Goal: Information Seeking & Learning: Learn about a topic

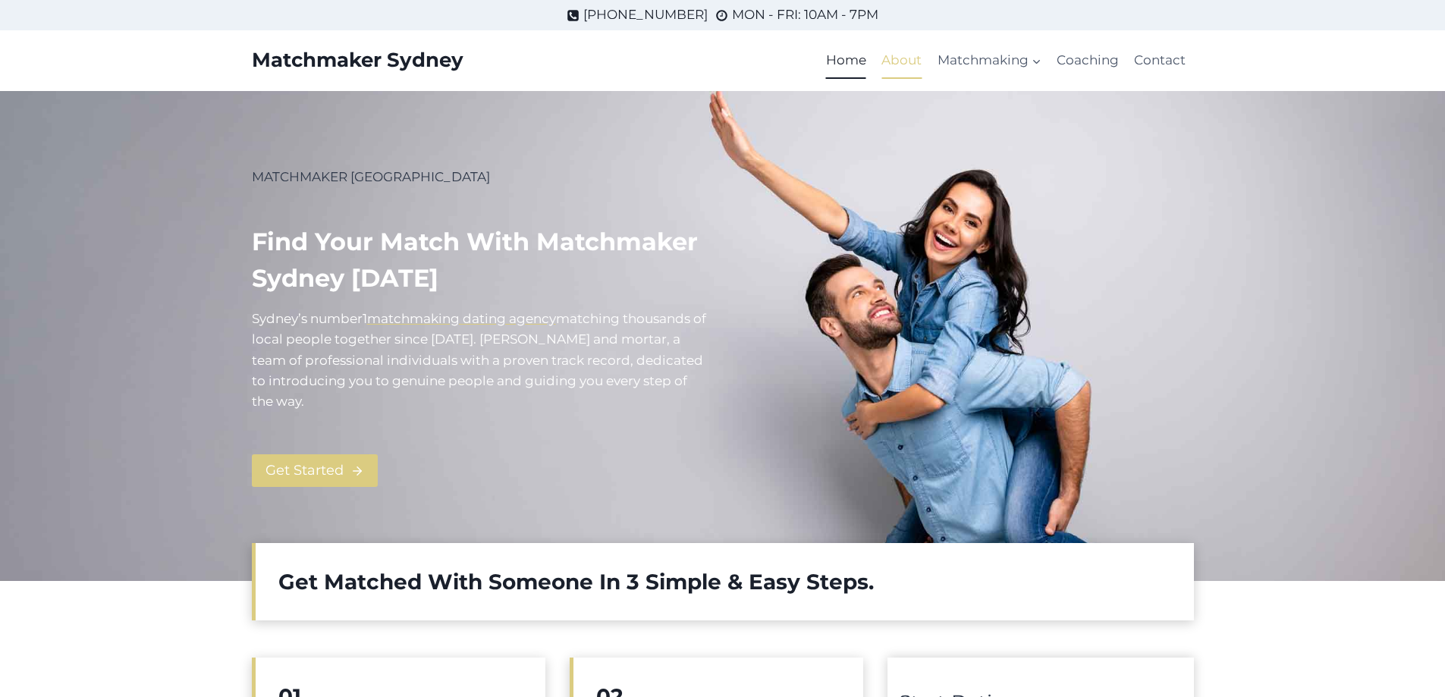
click at [903, 55] on link "About" at bounding box center [901, 60] width 55 height 36
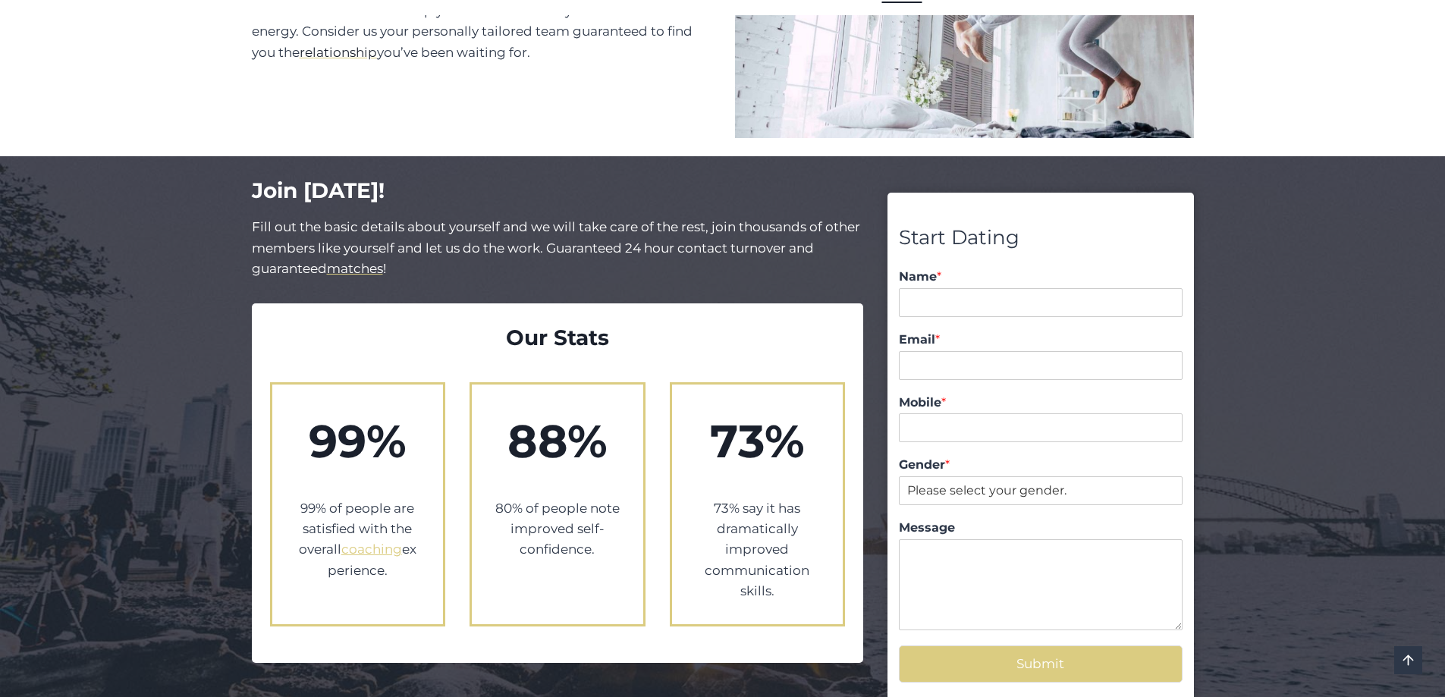
scroll to position [1357, 0]
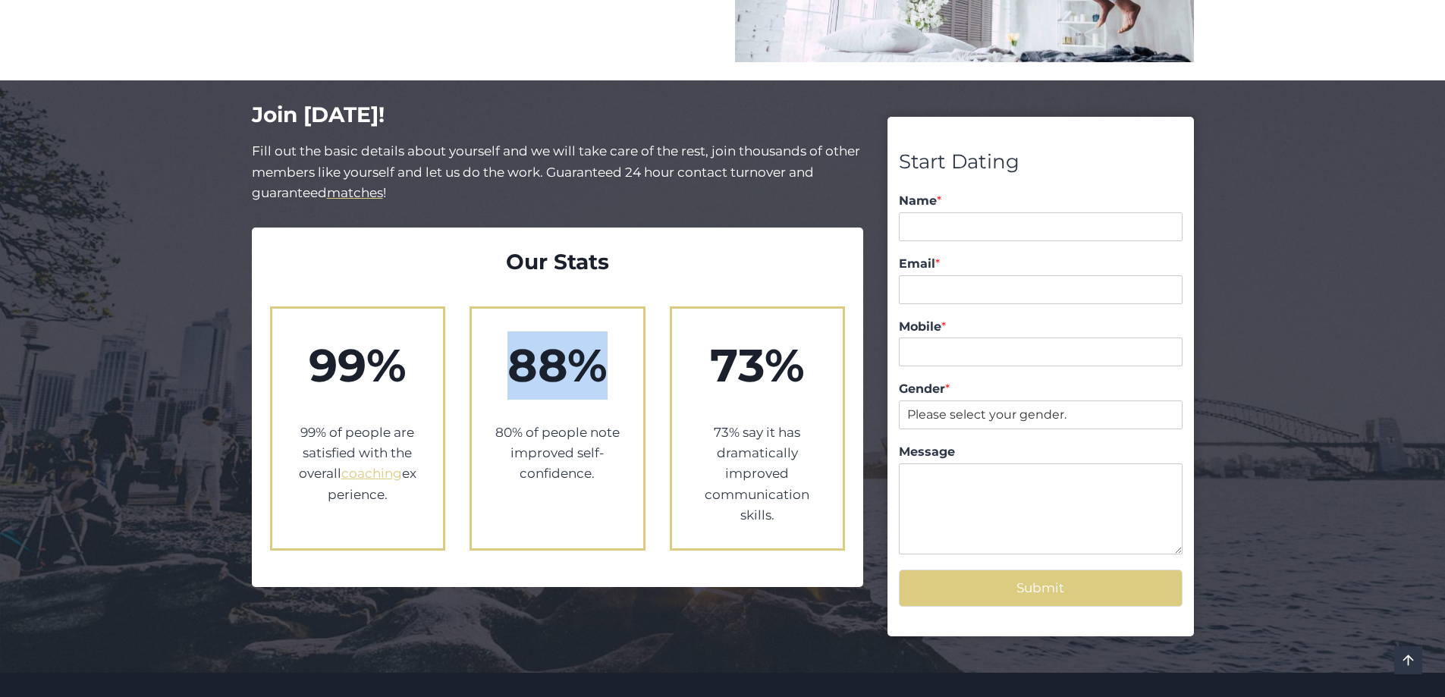
drag, startPoint x: 517, startPoint y: 344, endPoint x: 619, endPoint y: 350, distance: 101.8
click at [619, 350] on h2 "88%" at bounding box center [557, 365] width 126 height 68
click at [403, 288] on div "99% 99% of people are satisfied with the overall coaching experience. 88% 80% o…" at bounding box center [558, 428] width 576 height 281
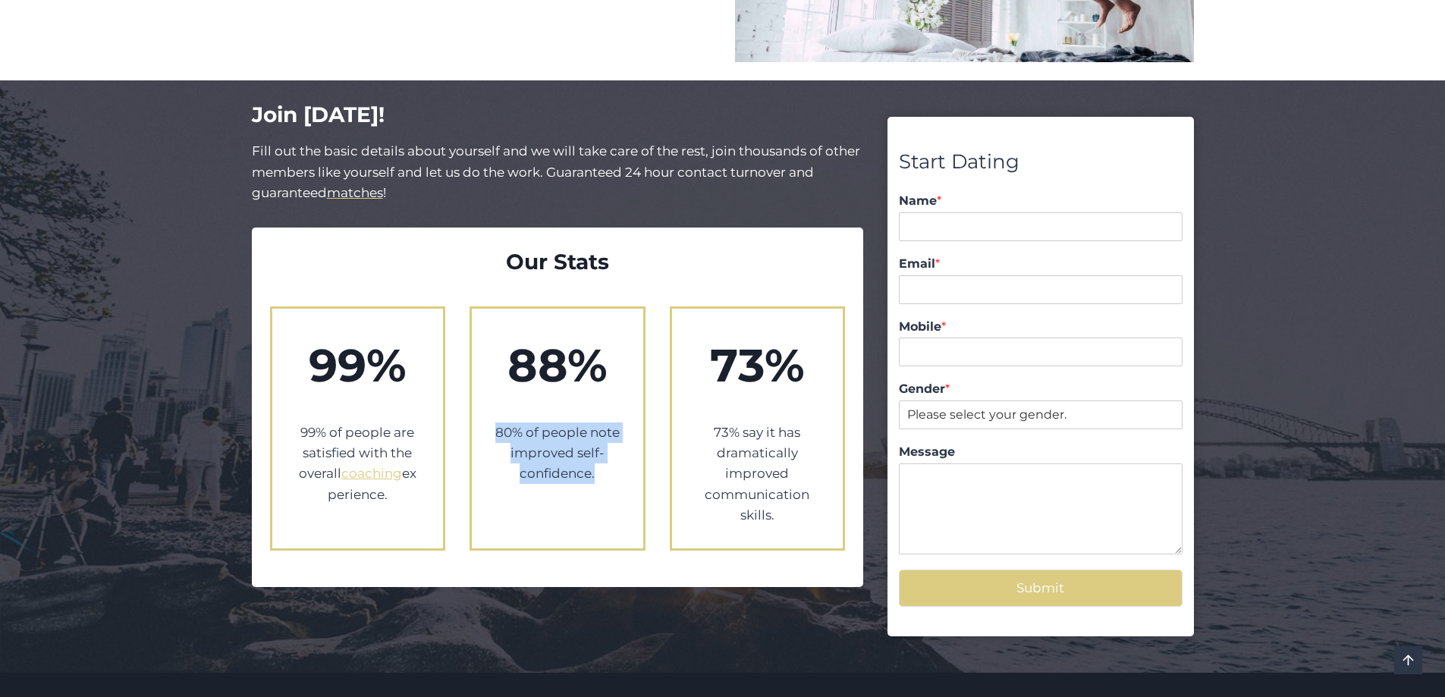
drag, startPoint x: 511, startPoint y: 413, endPoint x: 634, endPoint y: 483, distance: 141.3
click at [634, 483] on div "88% 80% of people note improved self-confidence." at bounding box center [557, 428] width 176 height 244
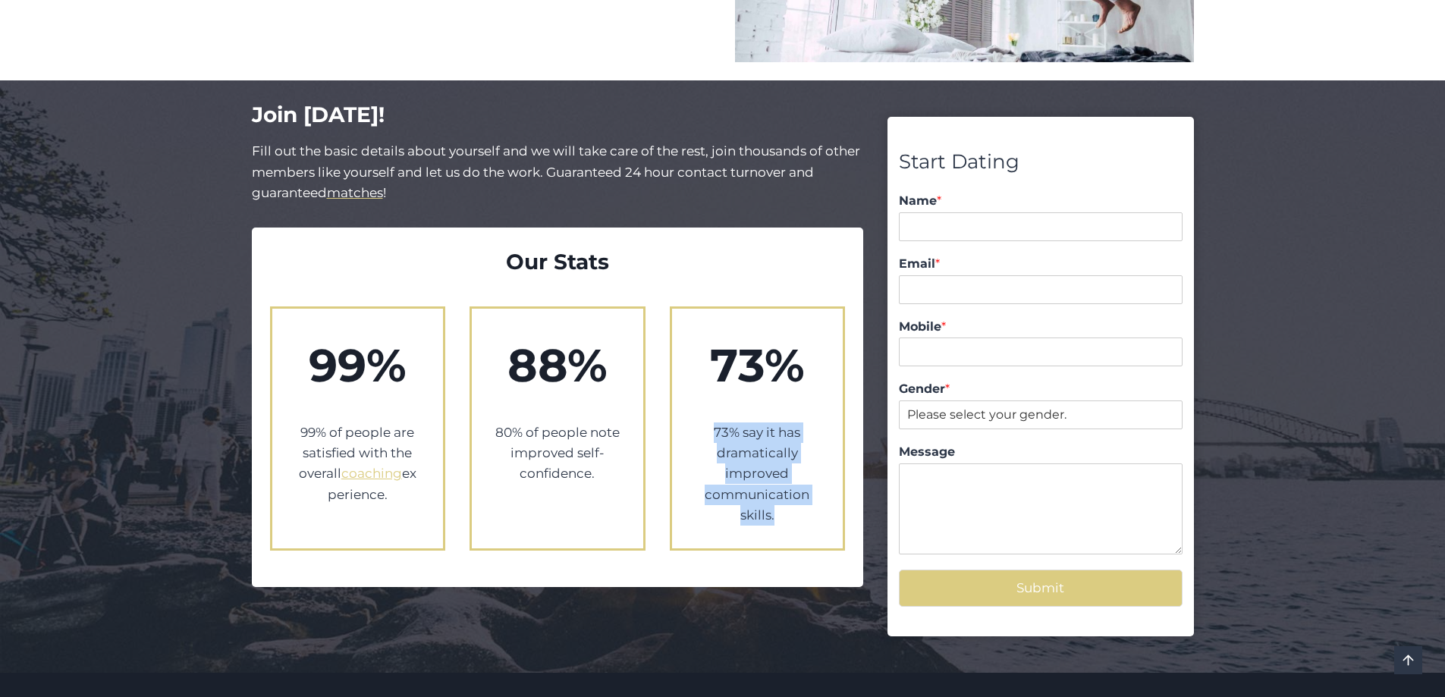
drag, startPoint x: 702, startPoint y: 413, endPoint x: 846, endPoint y: 539, distance: 191.3
click at [846, 539] on div "Our Stats 99% 99% of people are satisfied with the overall coaching experience.…" at bounding box center [558, 406] width 612 height 359
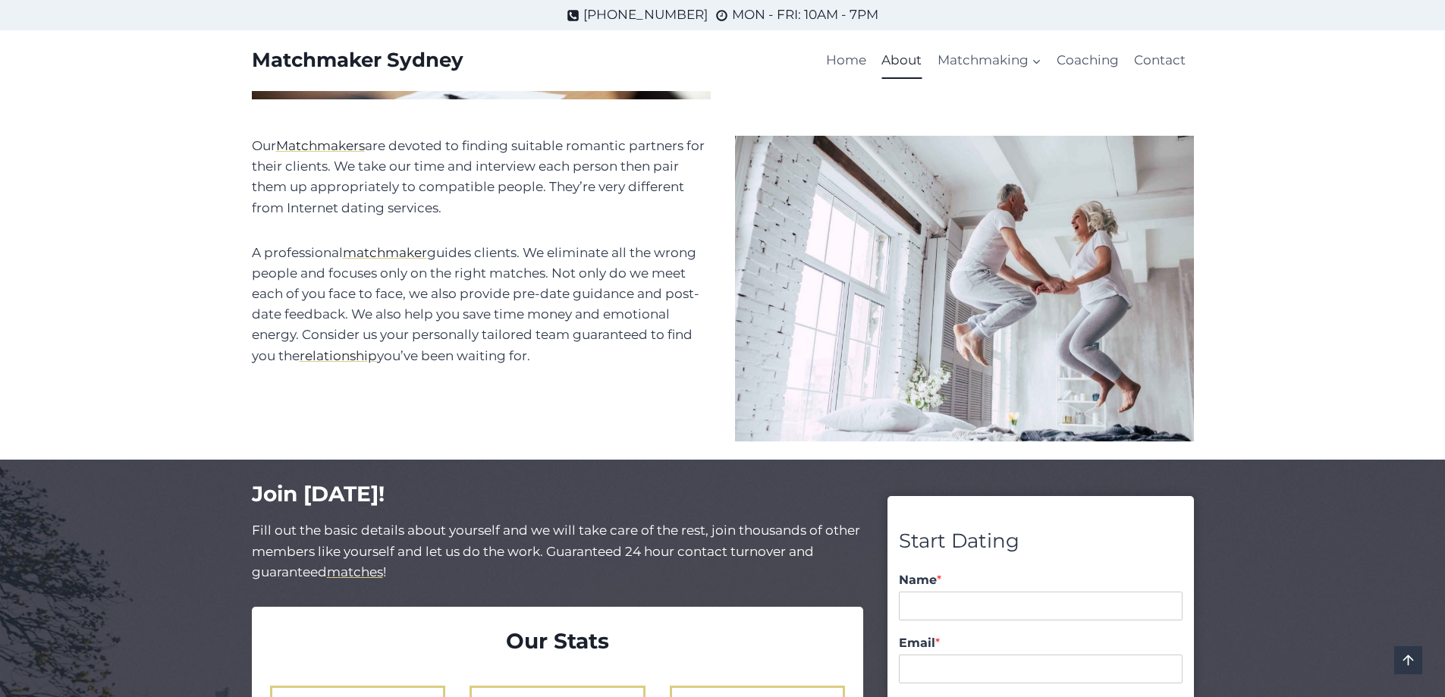
scroll to position [599, 0]
